Goal: Task Accomplishment & Management: Manage account settings

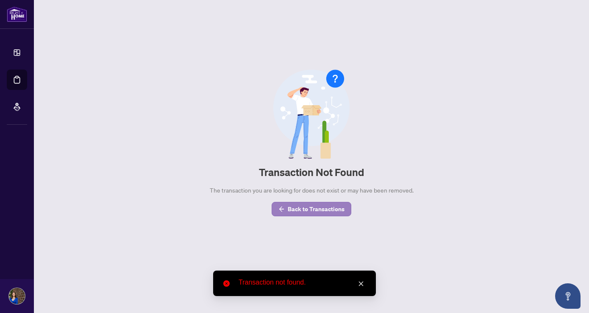
click at [315, 212] on span "Back to Transactions" at bounding box center [316, 209] width 57 height 14
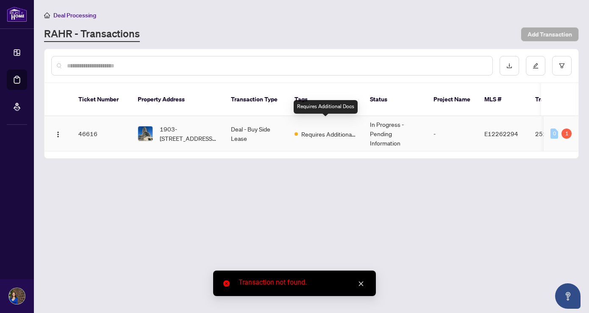
click at [336, 129] on span "Requires Additional Docs" at bounding box center [328, 133] width 55 height 9
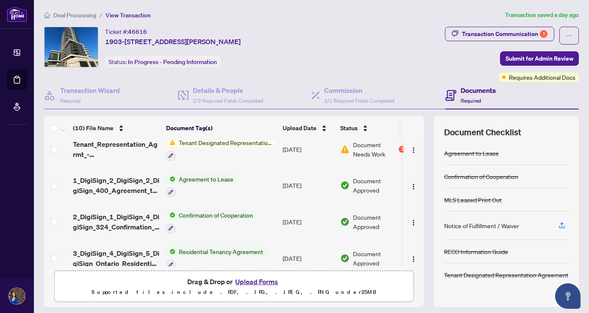
scroll to position [174, 0]
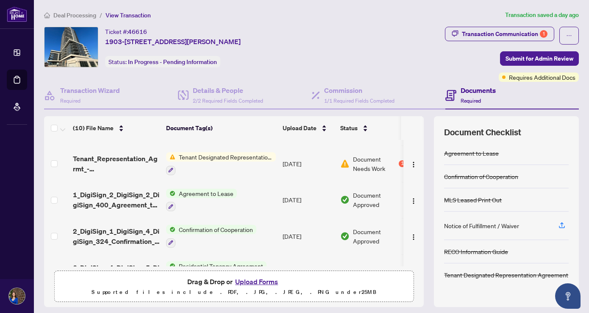
click at [202, 156] on span "Tenant Designated Representation Agreement" at bounding box center [226, 156] width 100 height 9
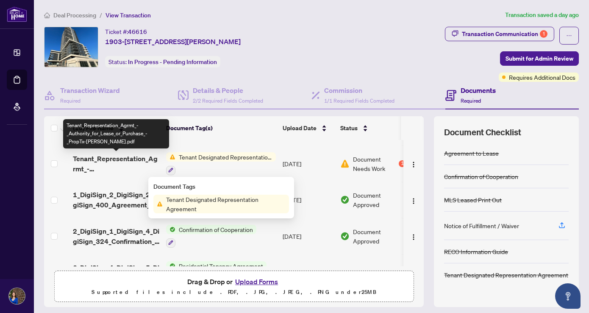
click at [113, 159] on span "Tenant_Representation_Agrmt_-_Authority_for_Lease_or_Purchase_-_PropTx-[PERSON_…" at bounding box center [116, 164] width 87 height 20
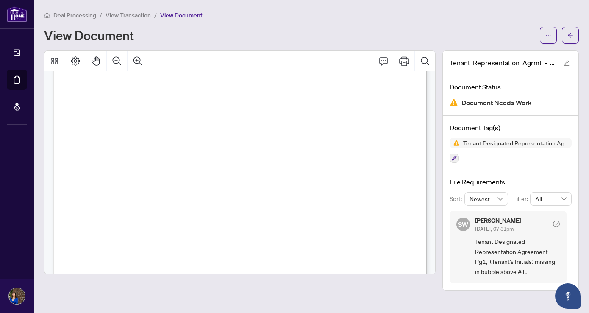
scroll to position [53, 0]
click at [409, 58] on icon "Print" at bounding box center [404, 60] width 10 height 9
